Goal: Task Accomplishment & Management: Complete application form

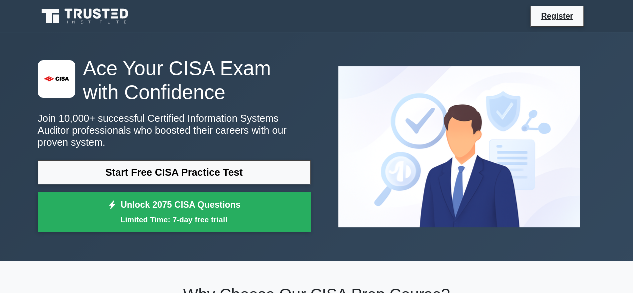
click at [185, 163] on link "Start Free CISA Practice Test" at bounding box center [174, 172] width 273 height 24
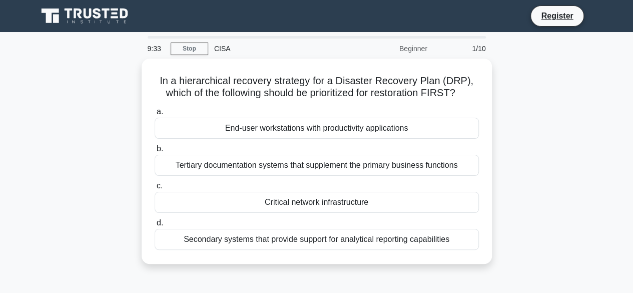
click at [303, 203] on div "Critical network infrastructure" at bounding box center [317, 202] width 324 height 21
click at [155, 189] on input "c. Critical network infrastructure" at bounding box center [155, 186] width 0 height 7
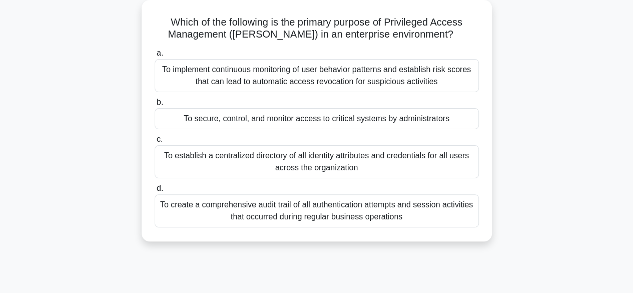
scroll to position [57, 0]
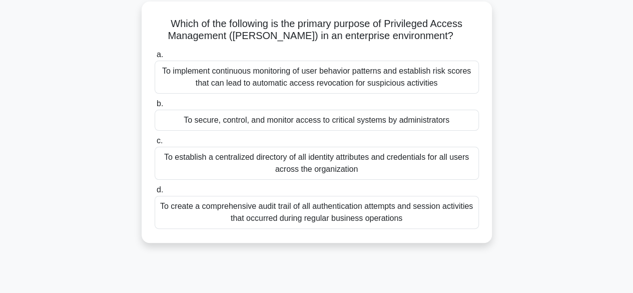
click at [304, 124] on div "To secure, control, and monitor access to critical systems by administrators" at bounding box center [317, 120] width 324 height 21
click at [155, 107] on input "b. To secure, control, and monitor access to critical systems by administrators" at bounding box center [155, 104] width 0 height 7
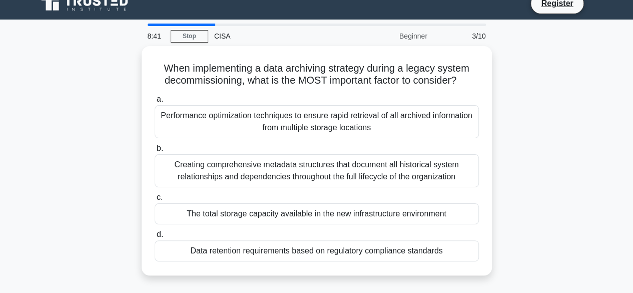
scroll to position [11, 0]
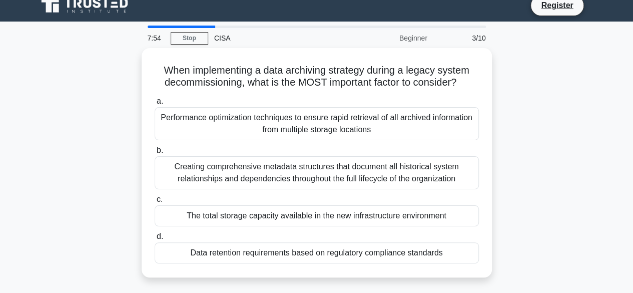
click at [304, 223] on div "The total storage capacity available in the new infrastructure environment" at bounding box center [317, 215] width 324 height 21
click at [155, 203] on input "c. The total storage capacity available in the new infrastructure environment" at bounding box center [155, 199] width 0 height 7
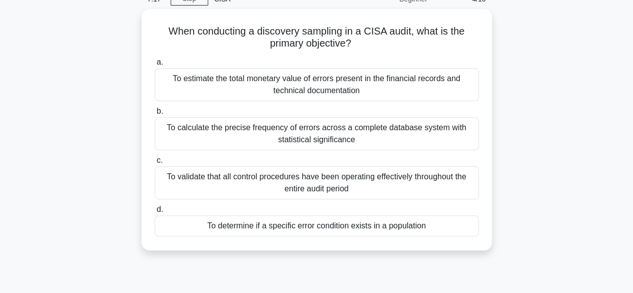
scroll to position [49, 0]
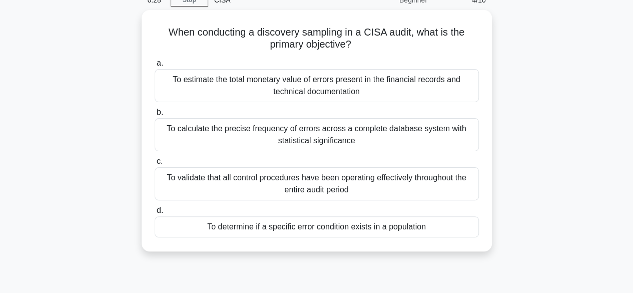
click at [418, 221] on div "To determine if a specific error condition exists in a population" at bounding box center [317, 226] width 324 height 21
click at [155, 214] on input "d. To determine if a specific error condition exists in a population" at bounding box center [155, 210] width 0 height 7
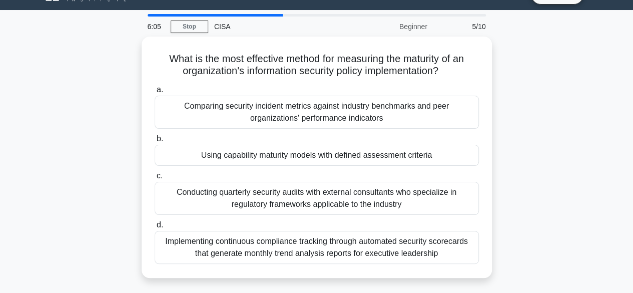
scroll to position [23, 0]
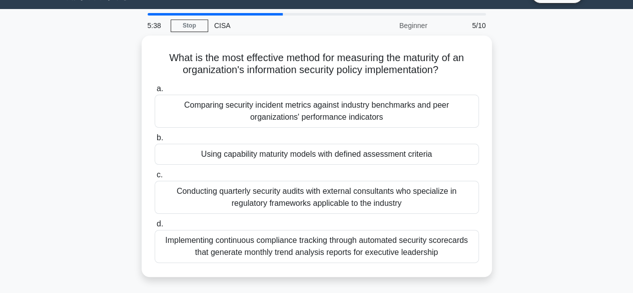
click at [373, 129] on div "a. Comparing security incident metrics against industry benchmarks and peer org…" at bounding box center [317, 173] width 336 height 184
click at [369, 116] on div "Comparing security incident metrics against industry benchmarks and peer organi…" at bounding box center [317, 111] width 324 height 33
click at [155, 92] on input "a. Comparing security incident metrics against industry benchmarks and peer org…" at bounding box center [155, 89] width 0 height 7
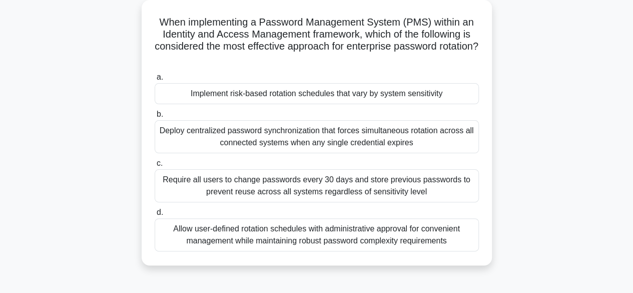
scroll to position [59, 0]
click at [356, 174] on div "Require all users to change passwords every 30 days and store previous password…" at bounding box center [317, 185] width 324 height 33
click at [155, 166] on input "c. Require all users to change passwords every 30 days and store previous passw…" at bounding box center [155, 163] width 0 height 7
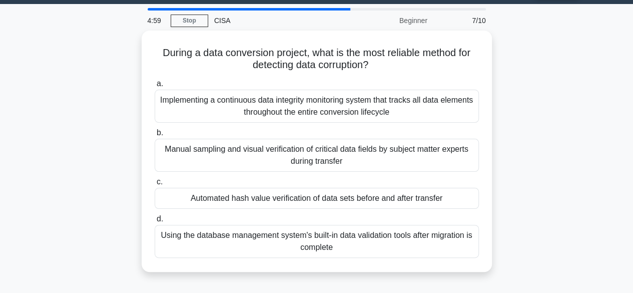
scroll to position [29, 0]
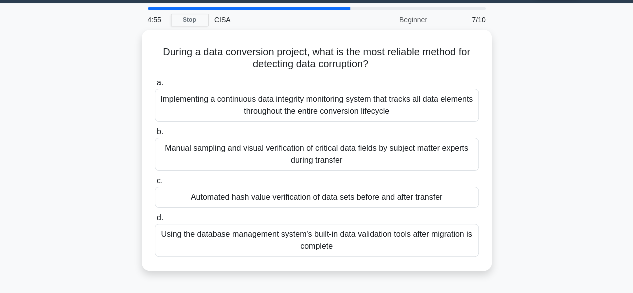
click at [355, 195] on div "Automated hash value verification of data sets before and after transfer" at bounding box center [317, 197] width 324 height 21
click at [155, 184] on input "c. Automated hash value verification of data sets before and after transfer" at bounding box center [155, 181] width 0 height 7
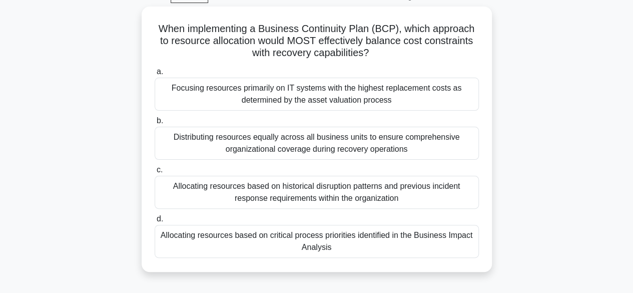
scroll to position [53, 0]
click at [339, 233] on div "Allocating resources based on critical process priorities identified in the Bus…" at bounding box center [317, 240] width 324 height 33
click at [155, 222] on input "d. Allocating resources based on critical process priorities identified in the …" at bounding box center [155, 218] width 0 height 7
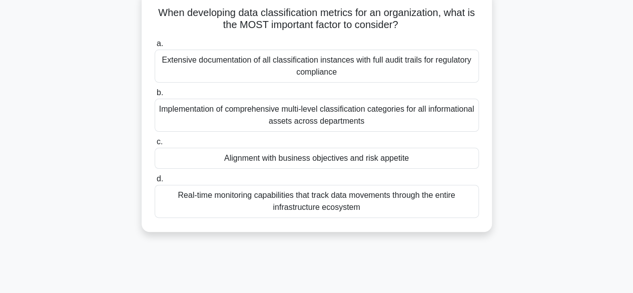
scroll to position [69, 0]
click at [337, 70] on div "Extensive documentation of all classification instances with full audit trails …" at bounding box center [317, 65] width 324 height 33
click at [155, 47] on input "a. Extensive documentation of all classification instances with full audit trai…" at bounding box center [155, 43] width 0 height 7
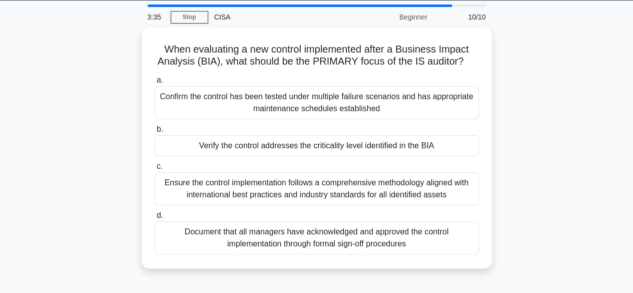
scroll to position [37, 0]
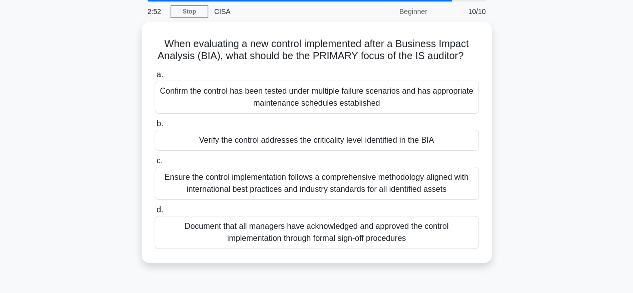
click at [265, 138] on div "Verify the control addresses the criticality level identified in the BIA" at bounding box center [317, 140] width 324 height 21
click at [155, 127] on input "b. Verify the control addresses the criticality level identified in the BIA" at bounding box center [155, 124] width 0 height 7
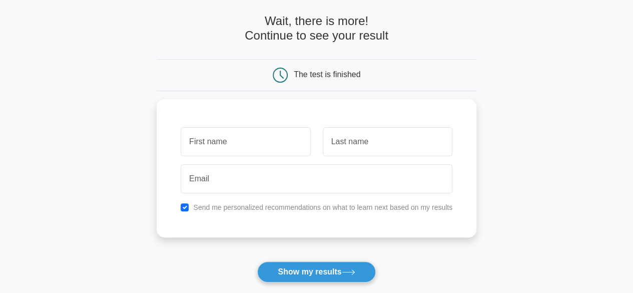
scroll to position [43, 0]
type input "Olu"
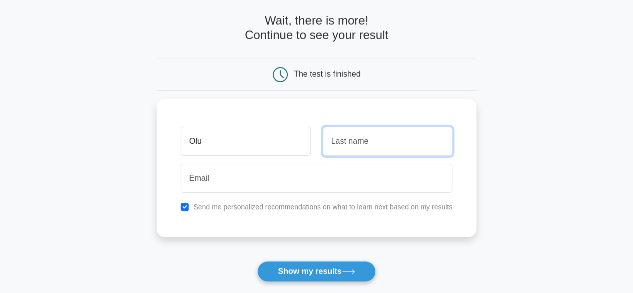
click at [341, 143] on input "text" at bounding box center [388, 141] width 130 height 29
type input "K"
type input "Akin"
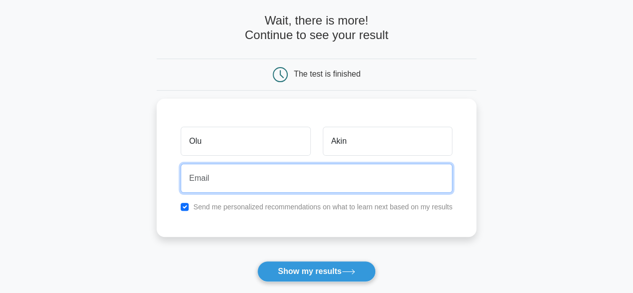
click at [301, 176] on input "email" at bounding box center [317, 178] width 272 height 29
type input "oluwafemi.akinola@altbank.ng"
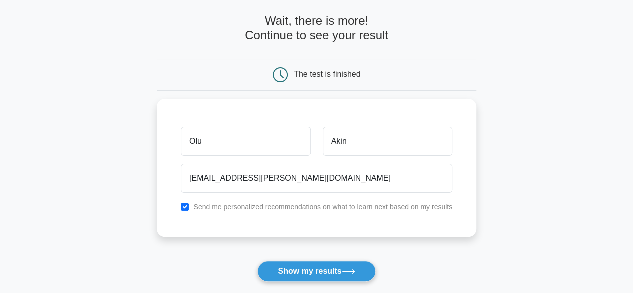
click at [301, 265] on button "Show my results" at bounding box center [316, 271] width 118 height 21
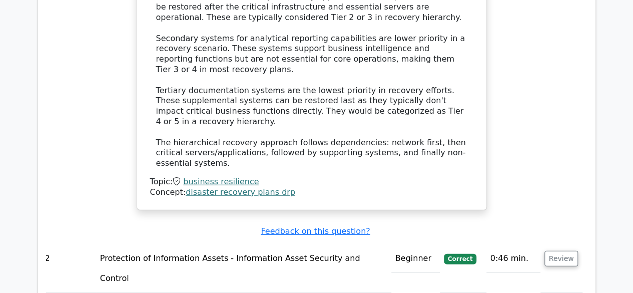
scroll to position [1258, 0]
click at [548, 250] on button "Review" at bounding box center [562, 258] width 34 height 16
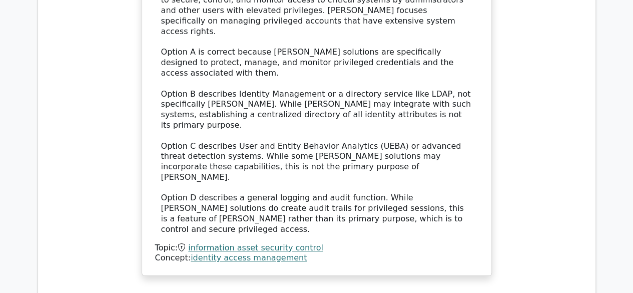
scroll to position [1836, 0]
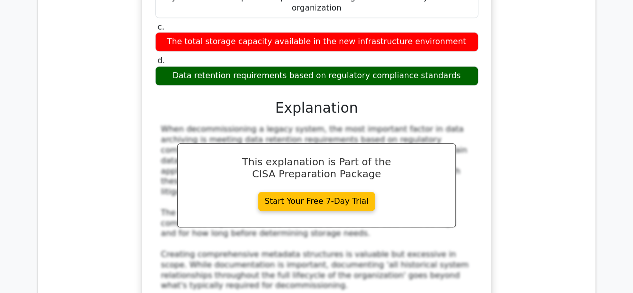
scroll to position [2356, 0]
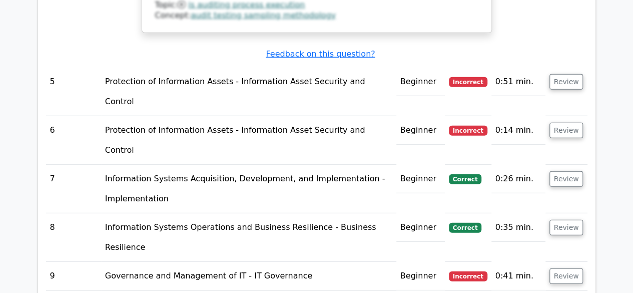
scroll to position [3223, 0]
